Goal: Navigation & Orientation: Go to known website

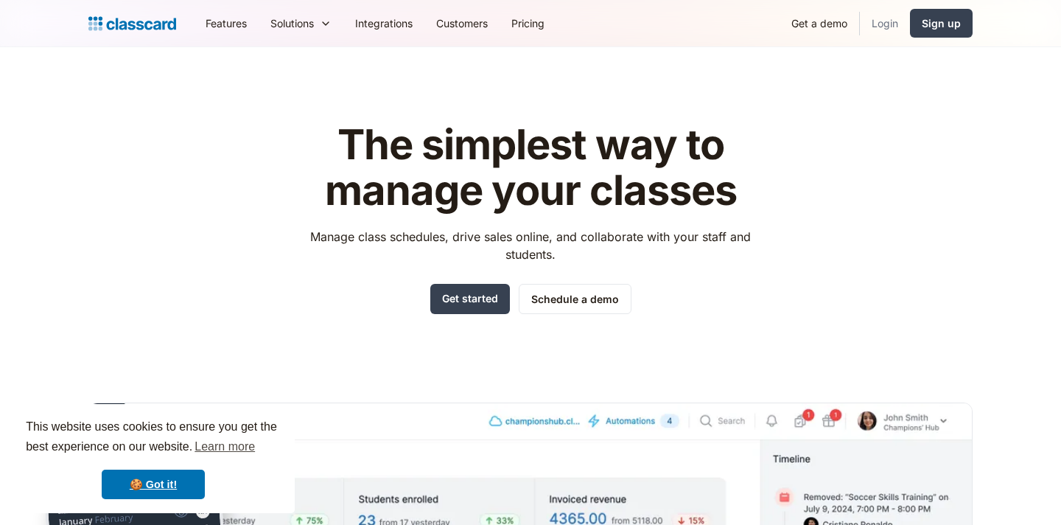
click at [882, 23] on link "Login" at bounding box center [885, 23] width 50 height 33
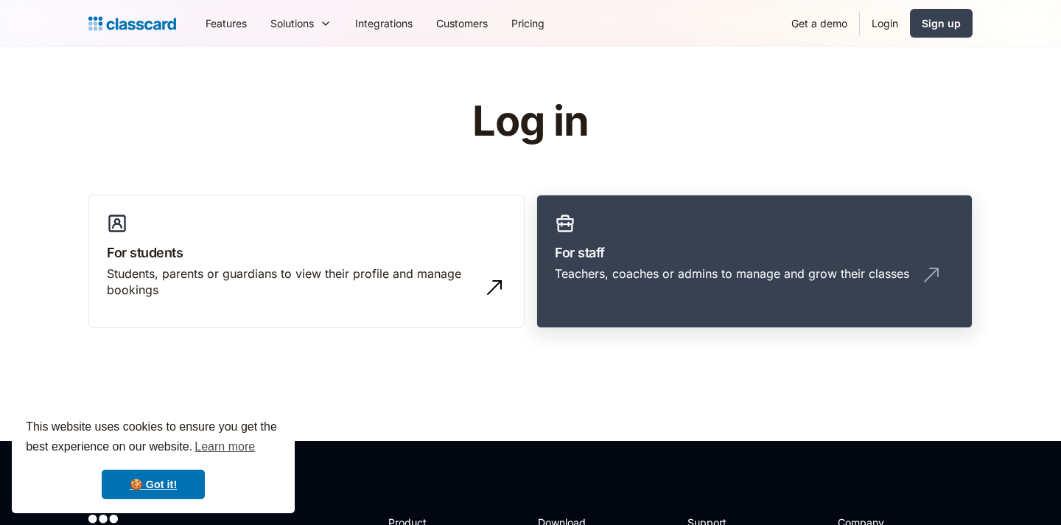
click at [589, 262] on h3 "For staff" at bounding box center [754, 252] width 399 height 20
